Goal: Browse casually: Explore the website without a specific task or goal

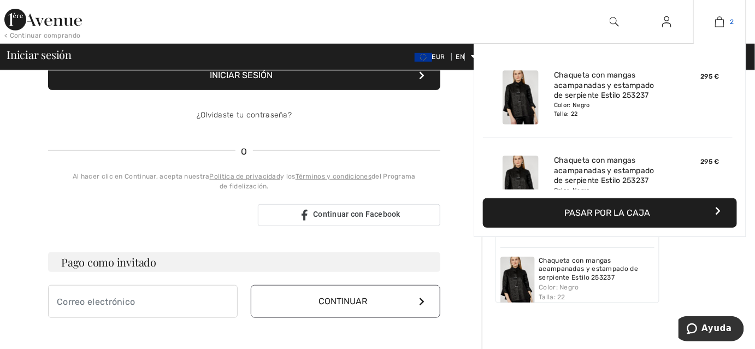
scroll to position [179, 0]
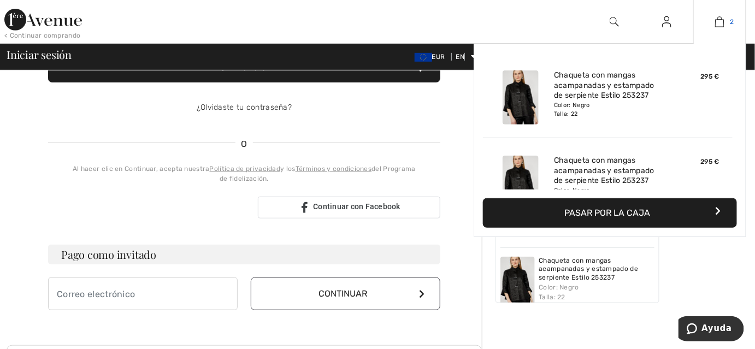
type input "mrosator@yahoo,es"
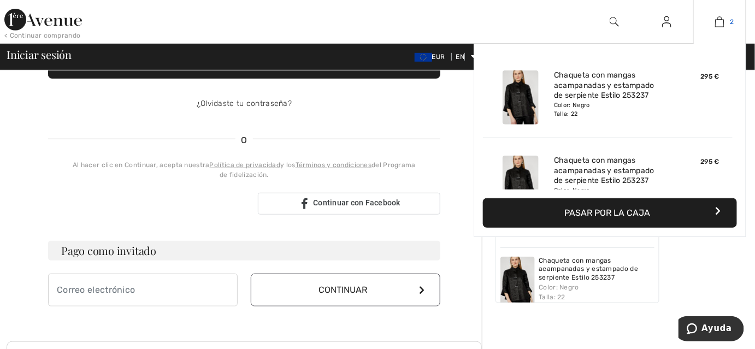
click at [725, 18] on link "2" at bounding box center [720, 21] width 52 height 13
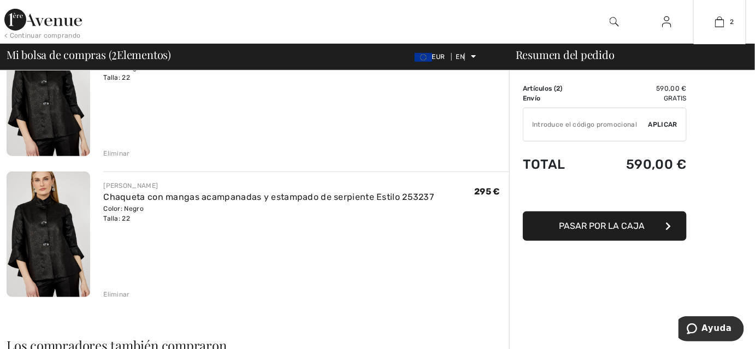
scroll to position [130, 0]
click at [55, 249] on img at bounding box center [49, 234] width 84 height 126
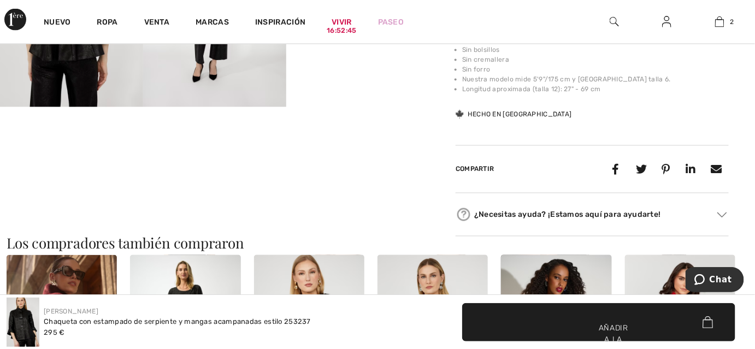
scroll to position [642, 0]
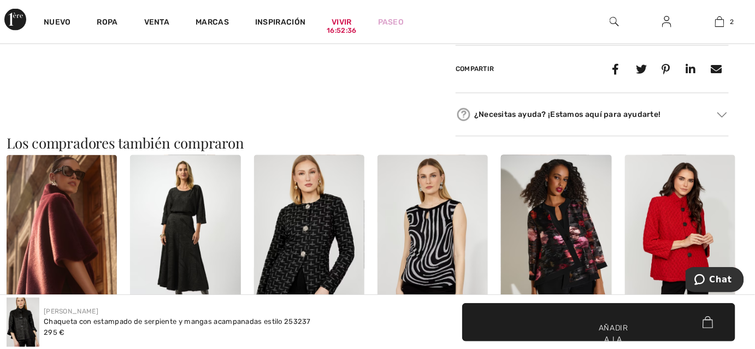
click at [581, 262] on img at bounding box center [556, 238] width 110 height 166
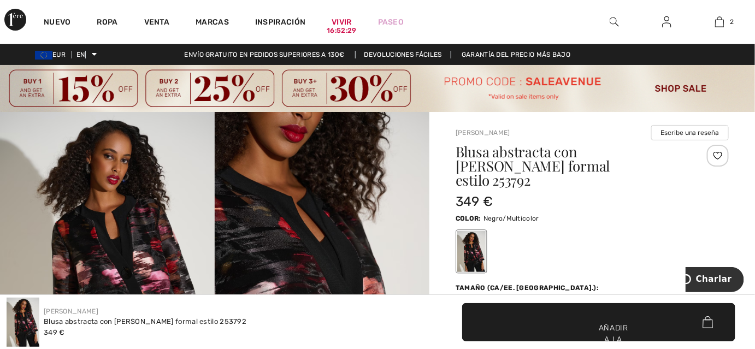
click at [581, 262] on div "Blusa abstracta con [PERSON_NAME] formal estilo 253792 349 € Color: Negro/Multi…" at bounding box center [592, 327] width 273 height 364
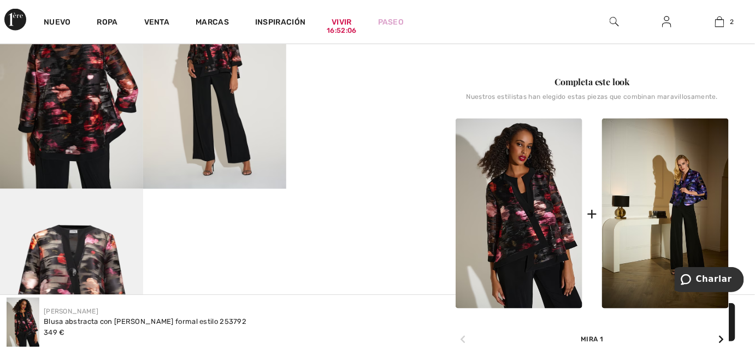
scroll to position [476, 0]
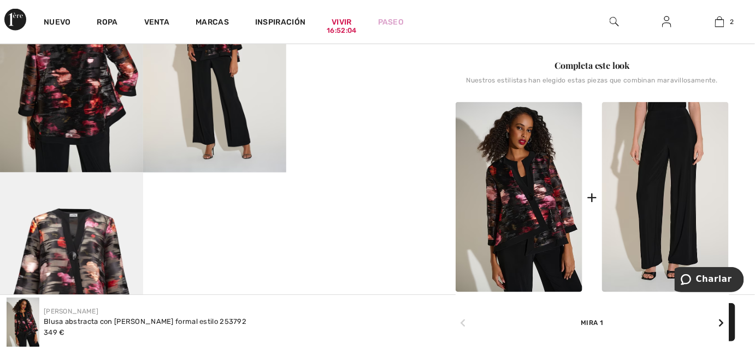
click at [654, 191] on img at bounding box center [665, 197] width 127 height 191
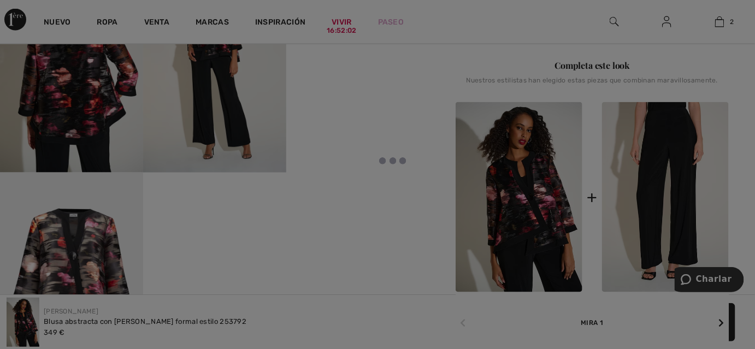
click at [654, 191] on div at bounding box center [377, 174] width 755 height 349
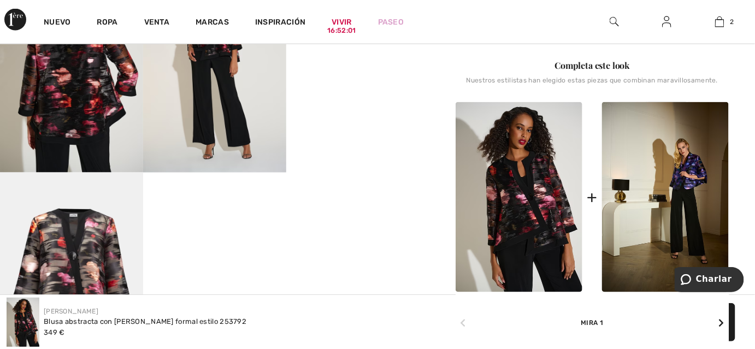
click at [654, 191] on div at bounding box center [377, 174] width 755 height 349
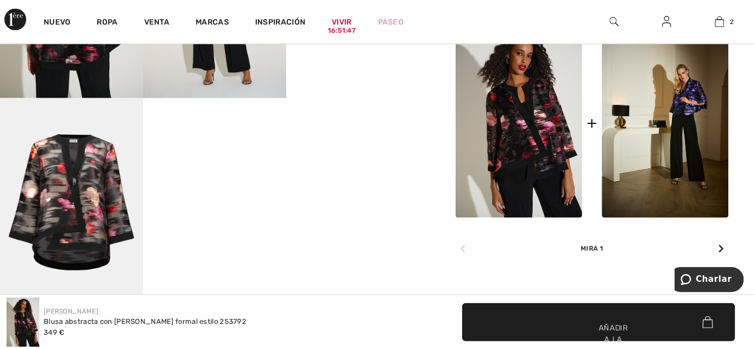
scroll to position [538, 0]
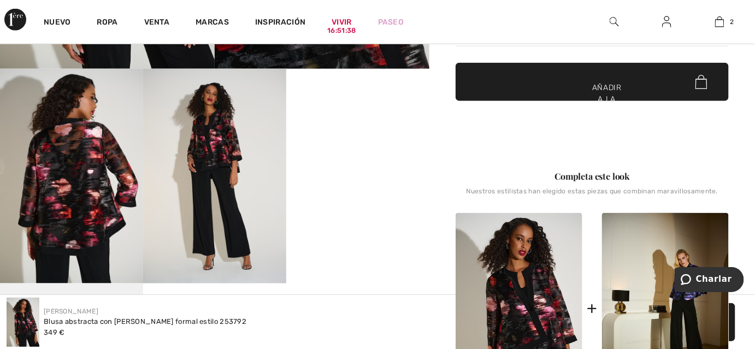
click at [87, 196] on img at bounding box center [71, 176] width 143 height 215
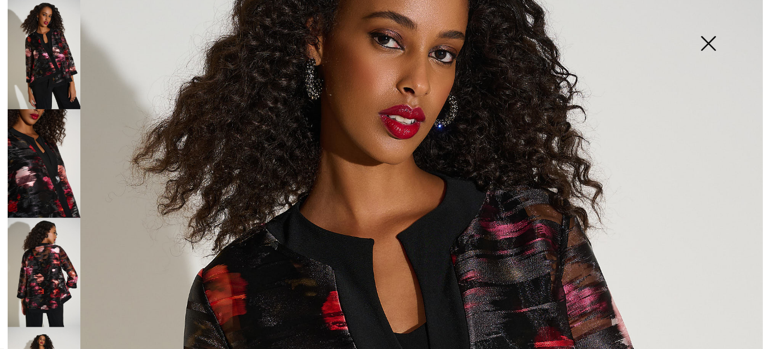
scroll to position [129, 0]
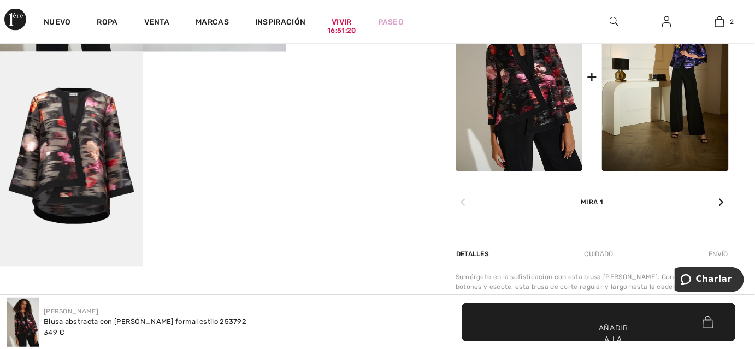
scroll to position [499, 0]
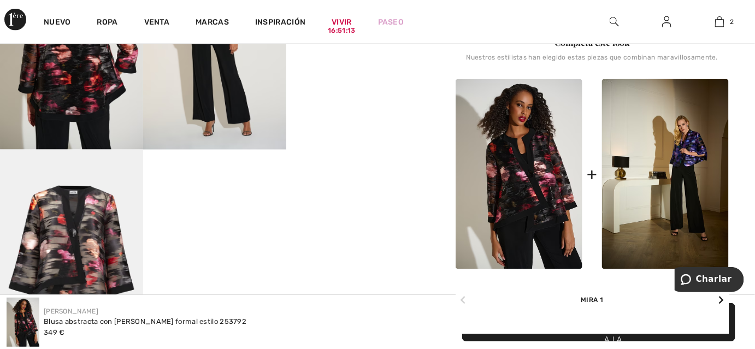
click at [503, 161] on img at bounding box center [519, 174] width 127 height 191
click at [539, 152] on img at bounding box center [519, 174] width 127 height 191
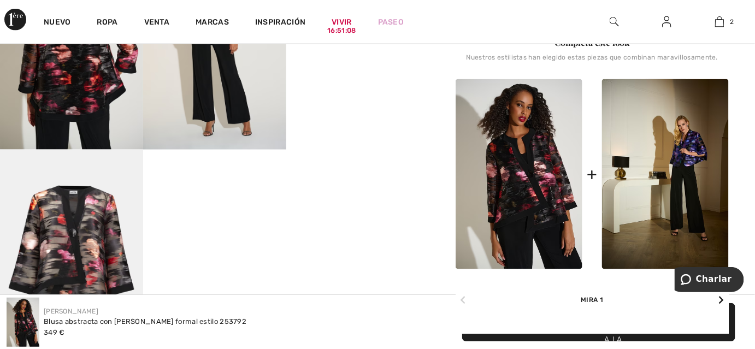
click at [592, 164] on font "+" at bounding box center [592, 174] width 10 height 20
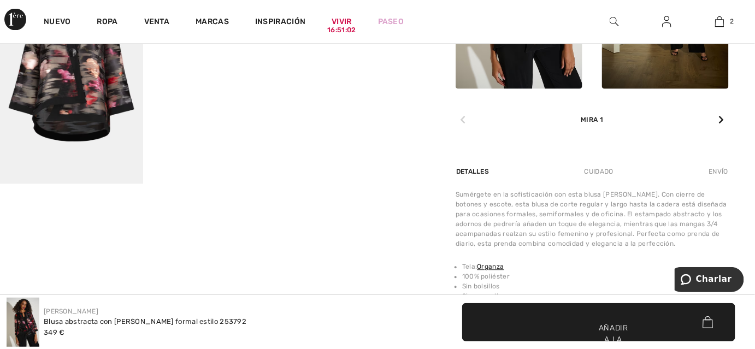
scroll to position [680, 0]
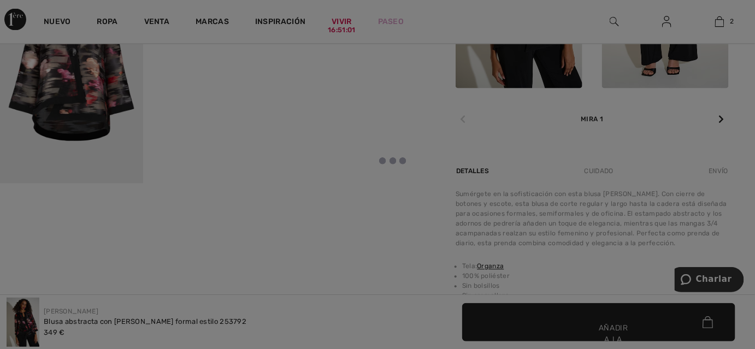
click at [691, 67] on div at bounding box center [377, 174] width 755 height 349
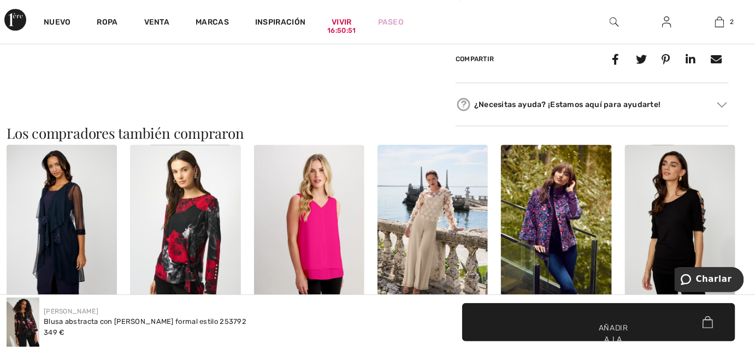
scroll to position [1024, 0]
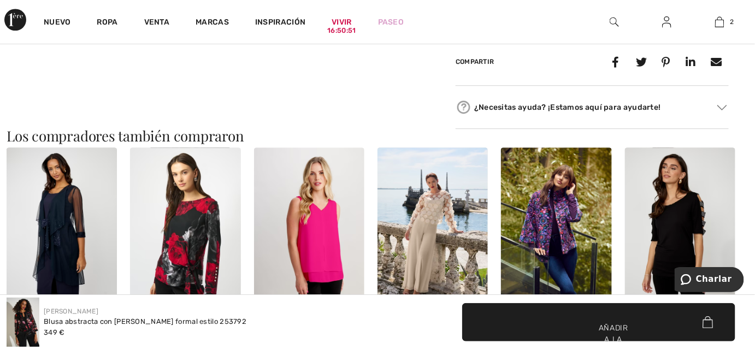
click at [693, 86] on div "¿Necesitas ayuda? ¡Estamos aquí para ayudarte! Toll free ([GEOGRAPHIC_DATA]/[GE…" at bounding box center [592, 107] width 273 height 43
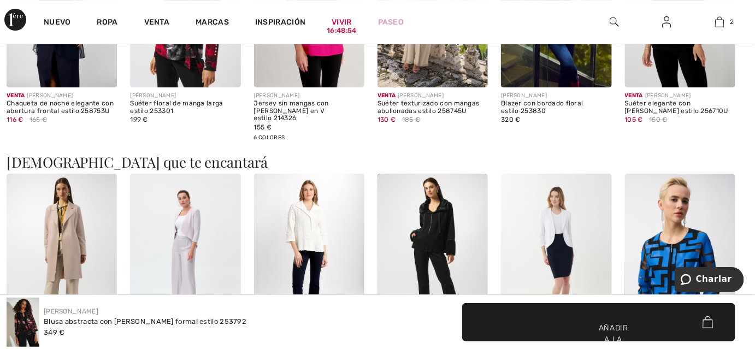
scroll to position [1260, 0]
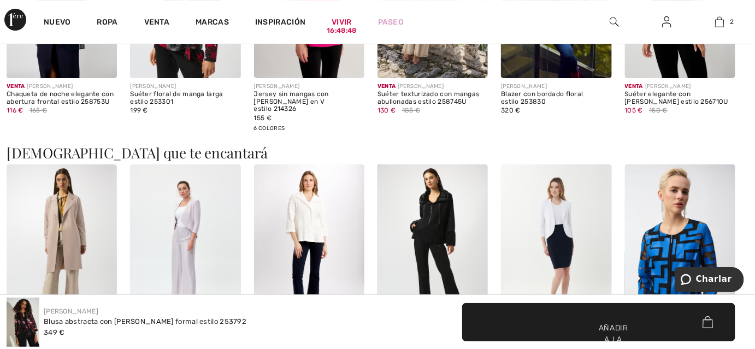
click at [68, 218] on img at bounding box center [62, 247] width 110 height 166
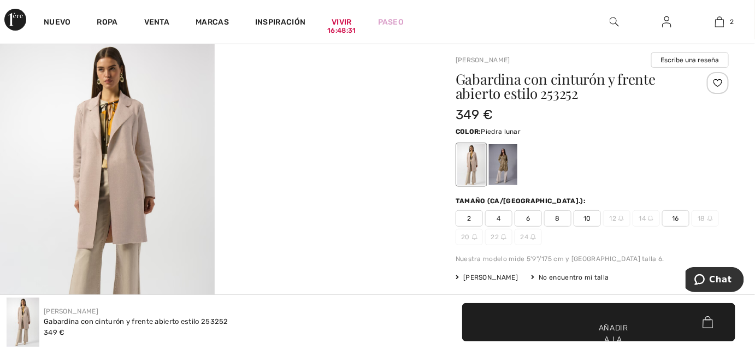
scroll to position [73, 0]
click at [499, 163] on div at bounding box center [503, 165] width 28 height 41
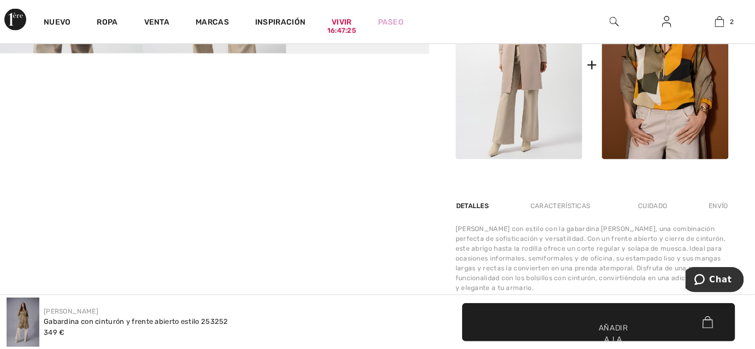
scroll to position [635, 0]
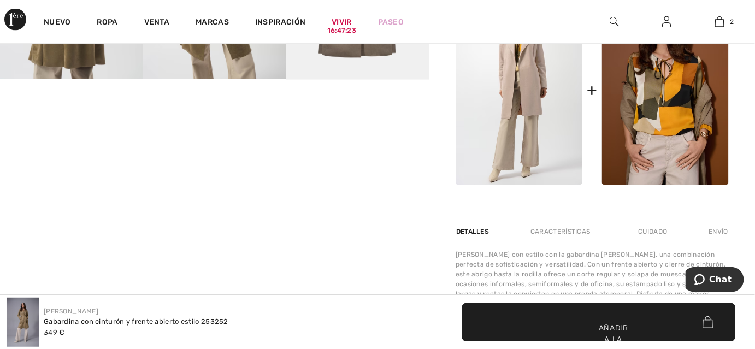
click at [545, 45] on img at bounding box center [519, 90] width 127 height 190
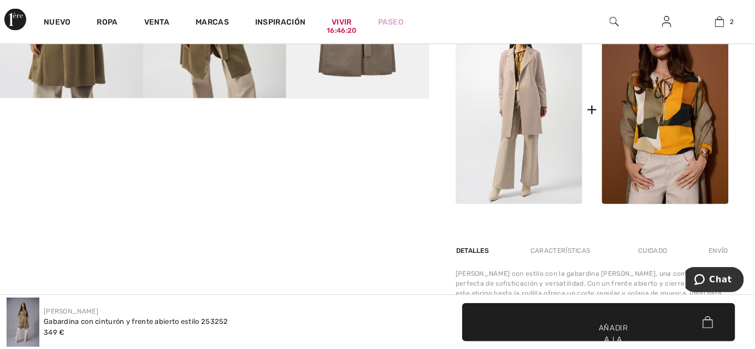
scroll to position [551, 0]
click at [390, 157] on div at bounding box center [214, 56] width 429 height 991
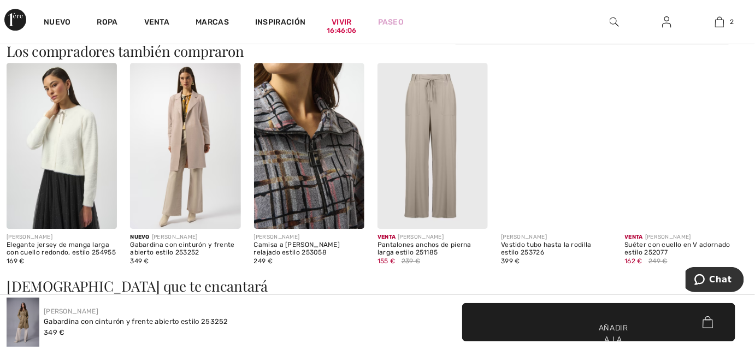
scroll to position [1098, 0]
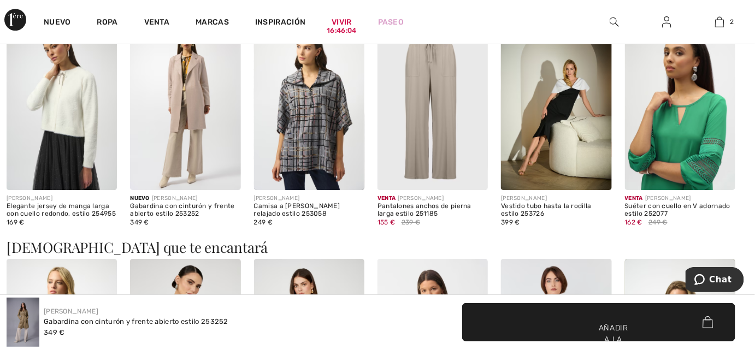
click at [296, 90] on img at bounding box center [309, 107] width 110 height 166
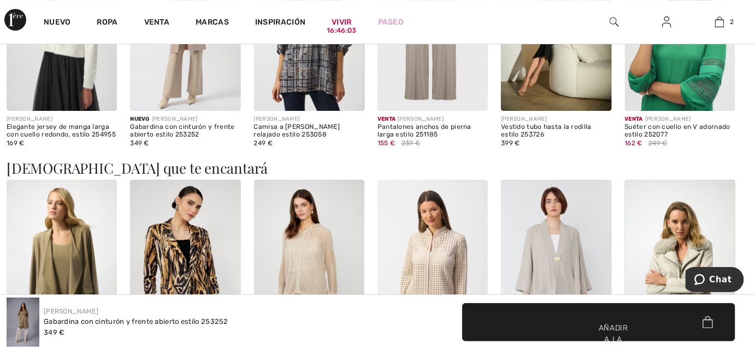
scroll to position [1177, 0]
